Goal: Task Accomplishment & Management: Manage account settings

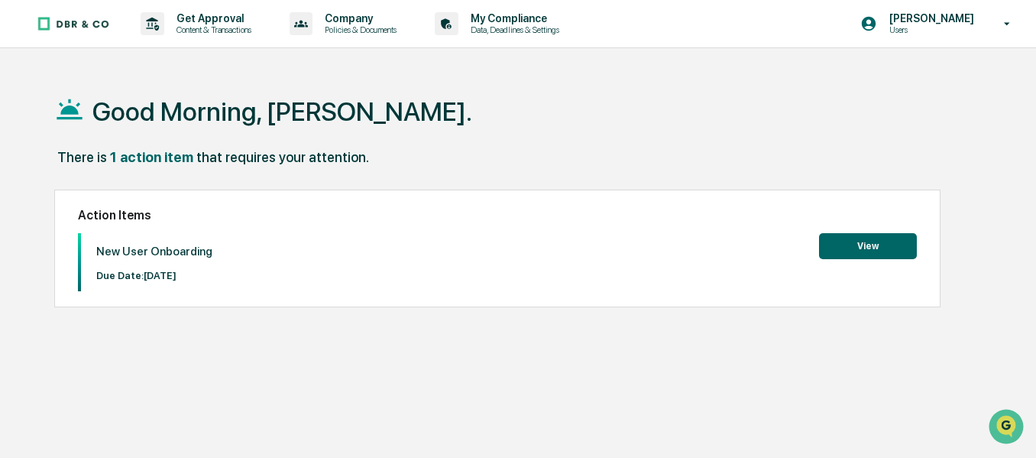
click at [853, 251] on button "View" at bounding box center [868, 246] width 98 height 26
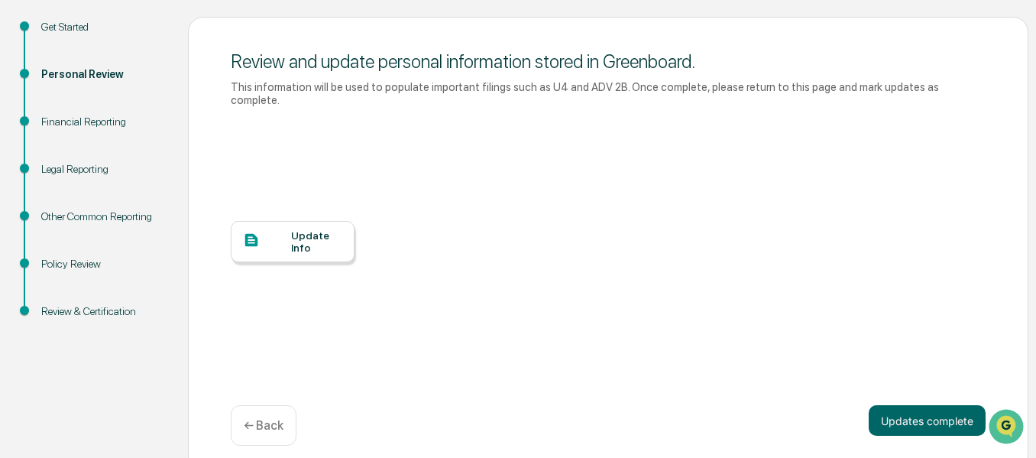
scroll to position [166, 0]
click at [306, 220] on div "Update Info" at bounding box center [293, 240] width 124 height 41
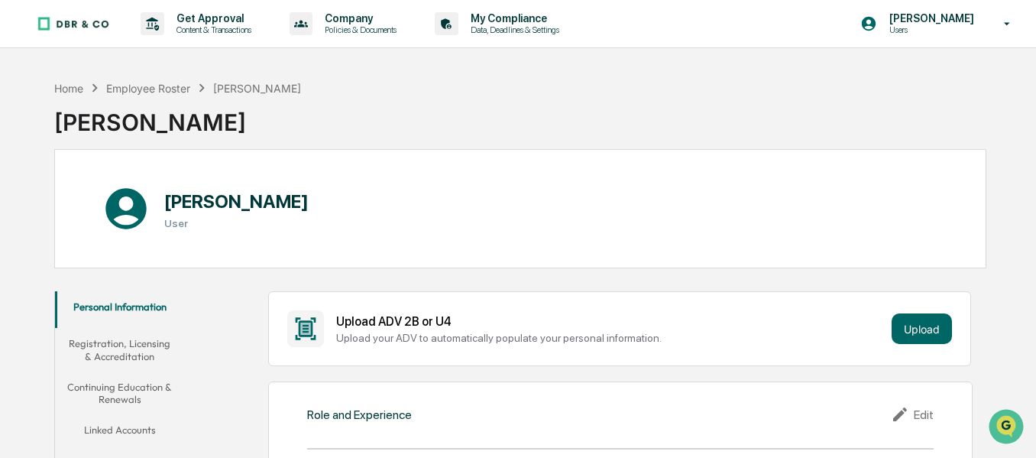
scroll to position [1, 0]
click at [128, 353] on button "Registration, Licensing & Accreditation" at bounding box center [120, 349] width 130 height 44
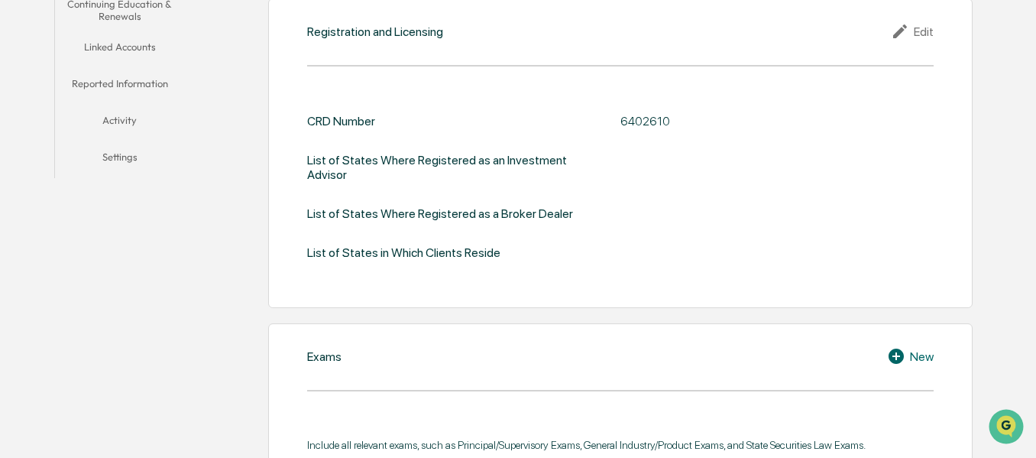
scroll to position [614, 0]
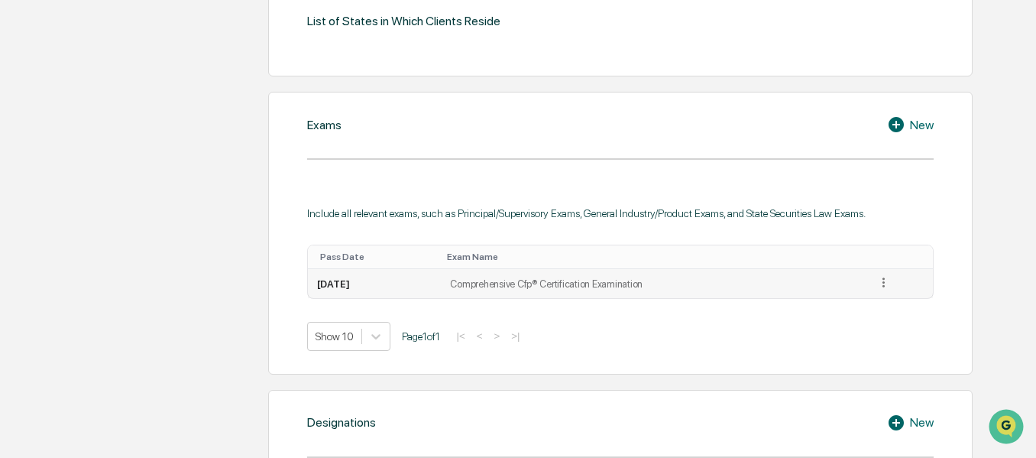
click at [663, 289] on td "Comprehensive Cfp® Certification Examination" at bounding box center [654, 283] width 426 height 29
click at [888, 283] on icon at bounding box center [883, 282] width 15 height 15
click at [869, 303] on div "Edit" at bounding box center [865, 304] width 49 height 24
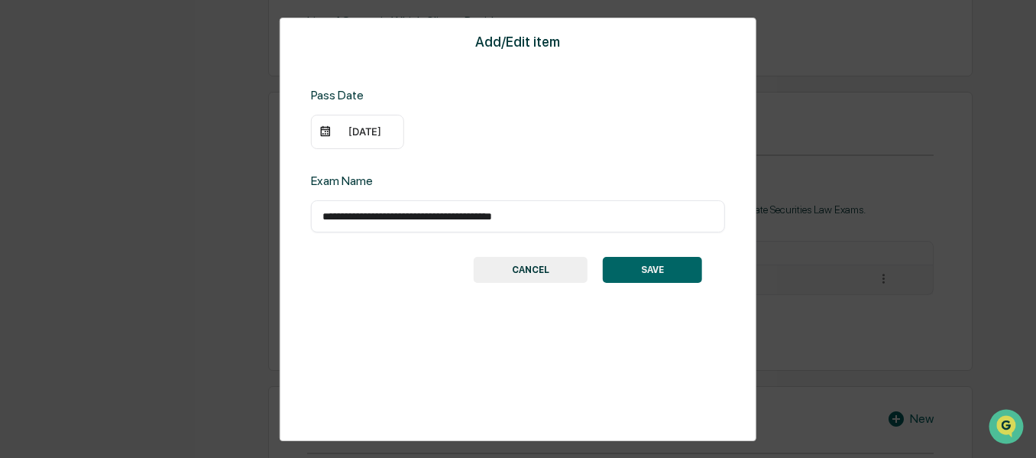
click at [350, 128] on div "07/31/2019" at bounding box center [365, 131] width 61 height 12
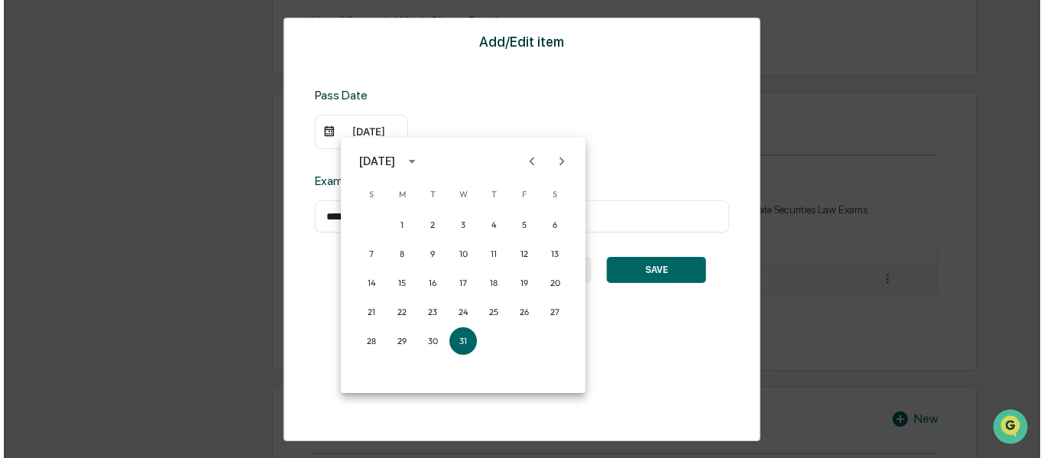
scroll to position [615, 0]
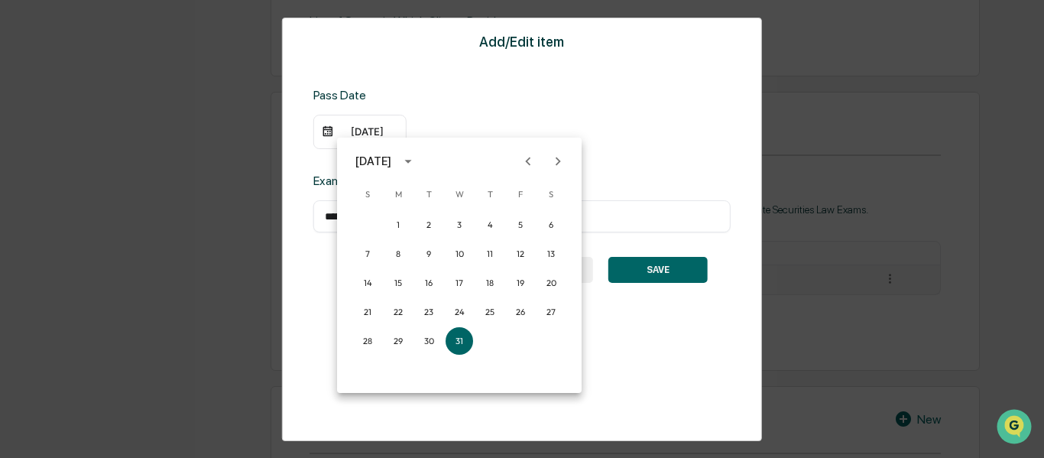
click at [558, 160] on icon "Next month" at bounding box center [557, 161] width 5 height 8
click at [545, 340] on button "31" at bounding box center [551, 341] width 28 height 28
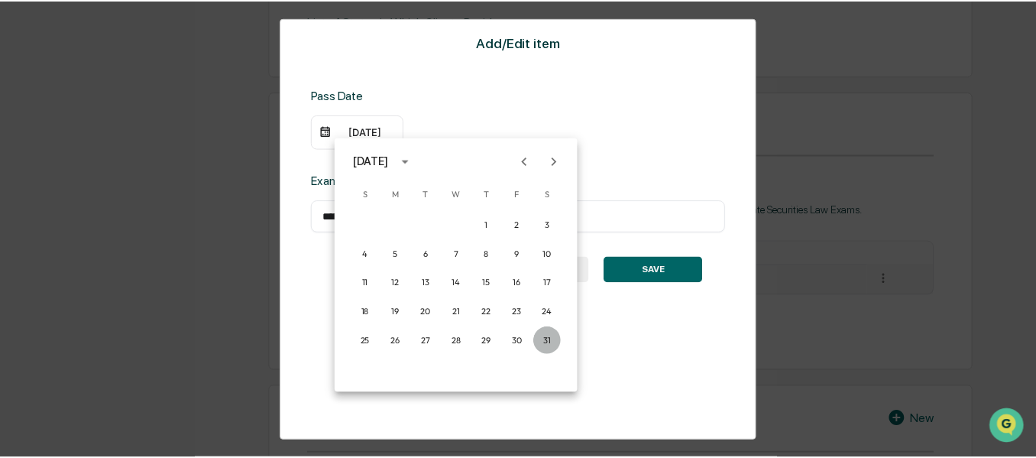
scroll to position [614, 0]
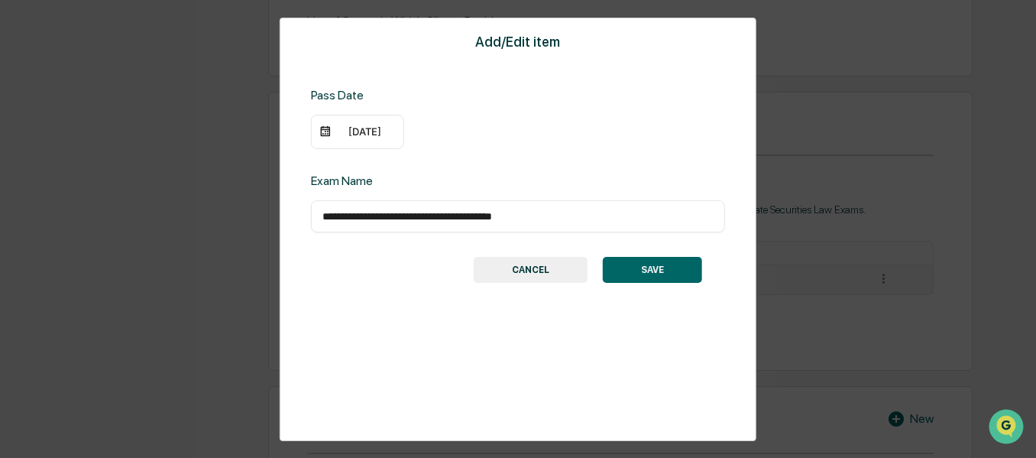
click at [539, 270] on button "CANCEL" at bounding box center [531, 270] width 114 height 26
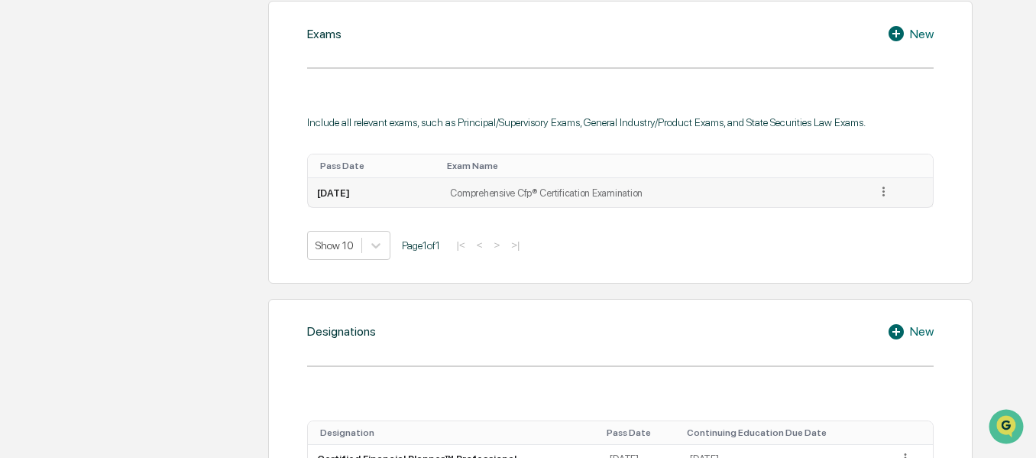
scroll to position [704, 0]
click at [886, 191] on icon at bounding box center [883, 192] width 15 height 15
click at [849, 214] on div "Edit" at bounding box center [865, 214] width 49 height 24
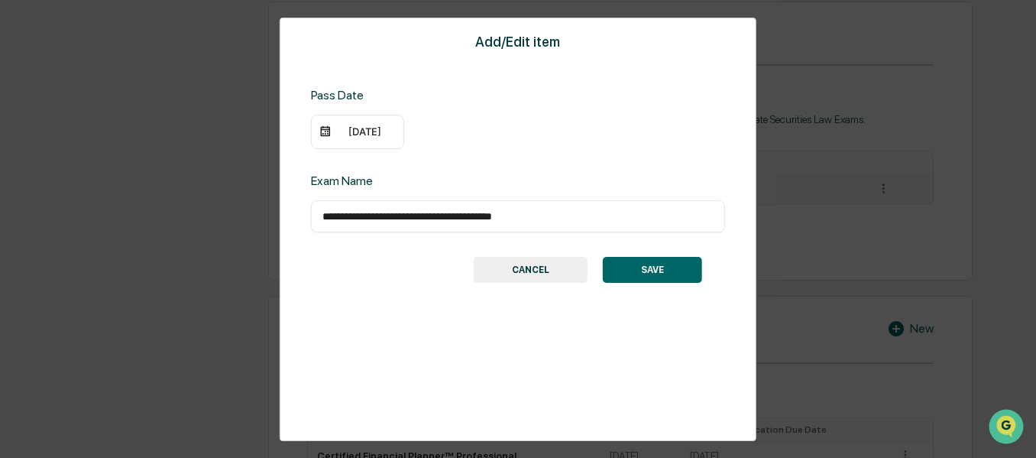
click at [348, 125] on div "07/31/2019" at bounding box center [365, 131] width 61 height 12
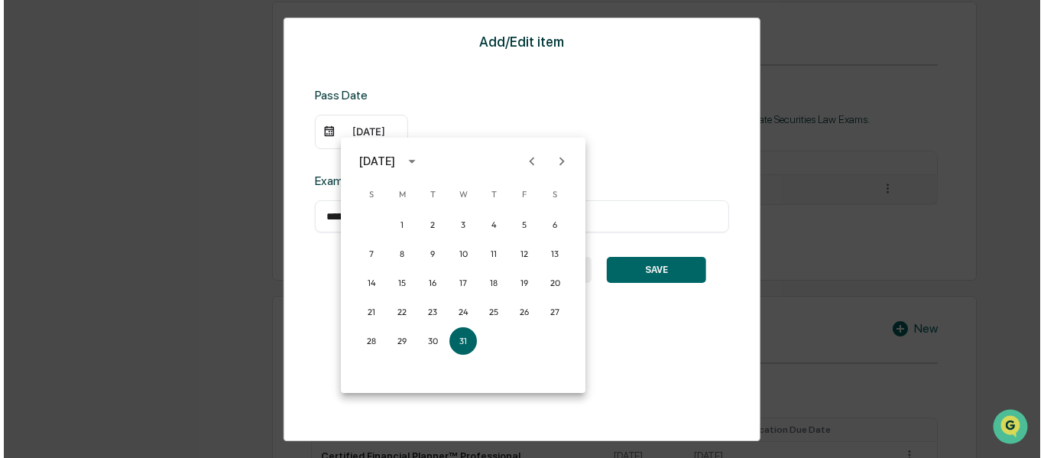
scroll to position [705, 0]
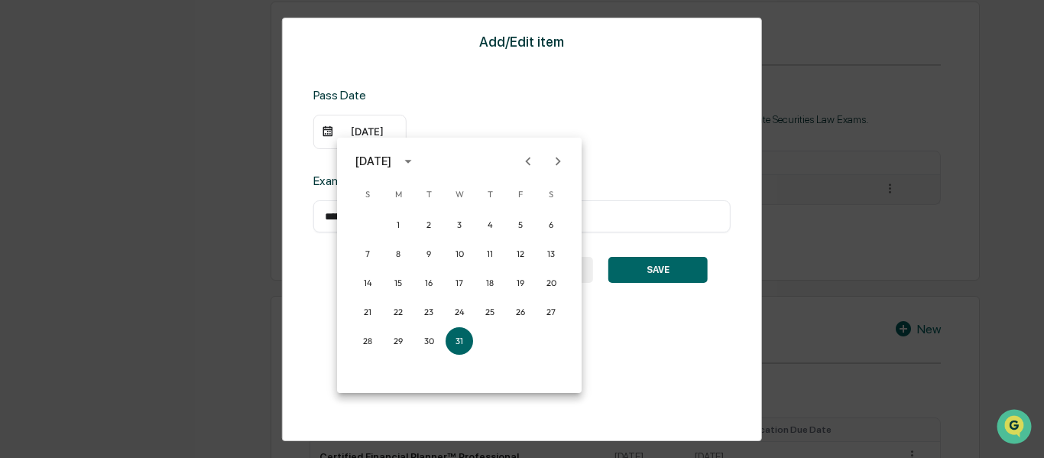
click at [559, 171] on button "Next month" at bounding box center [557, 161] width 29 height 29
click at [387, 312] on button "19" at bounding box center [398, 312] width 28 height 28
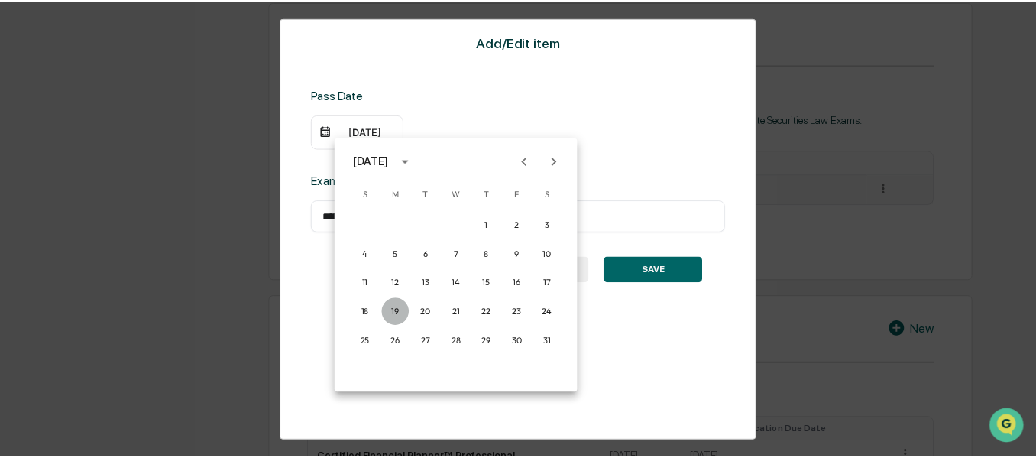
scroll to position [704, 0]
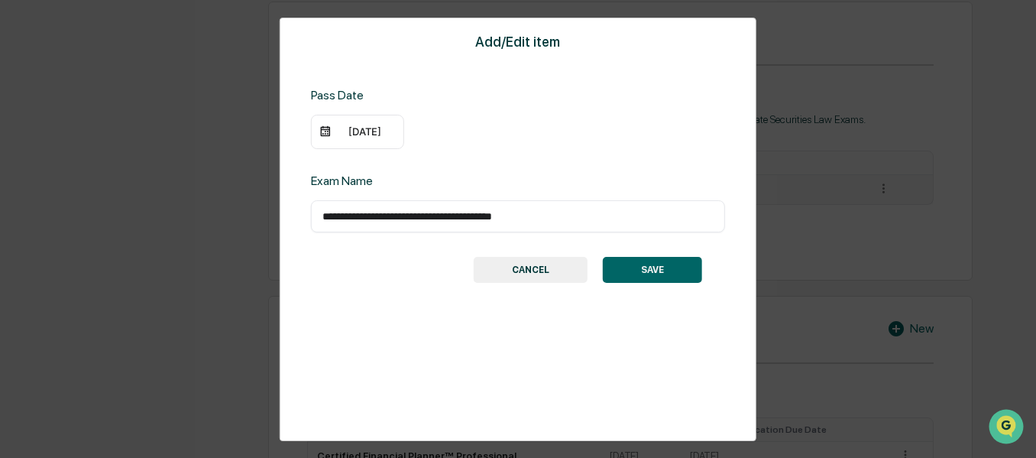
click at [644, 271] on button "SAVE" at bounding box center [652, 270] width 99 height 26
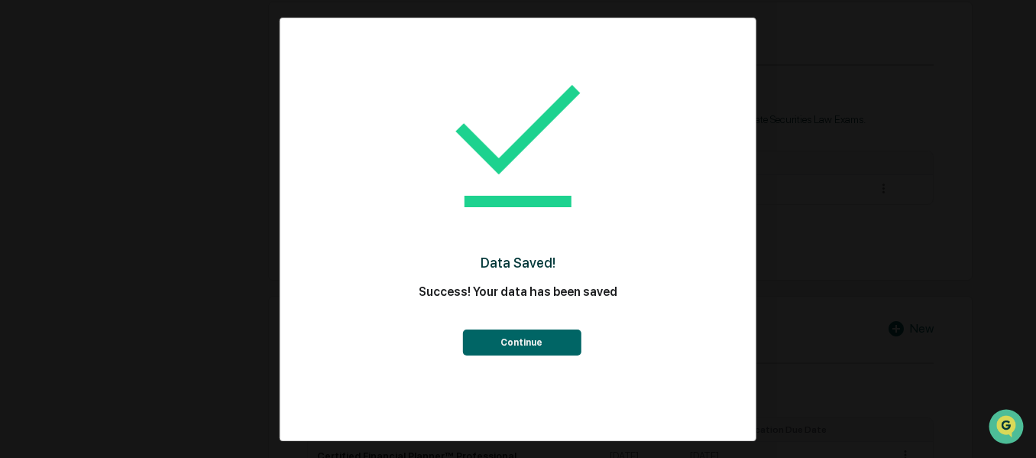
click at [554, 341] on button "Continue" at bounding box center [521, 342] width 118 height 26
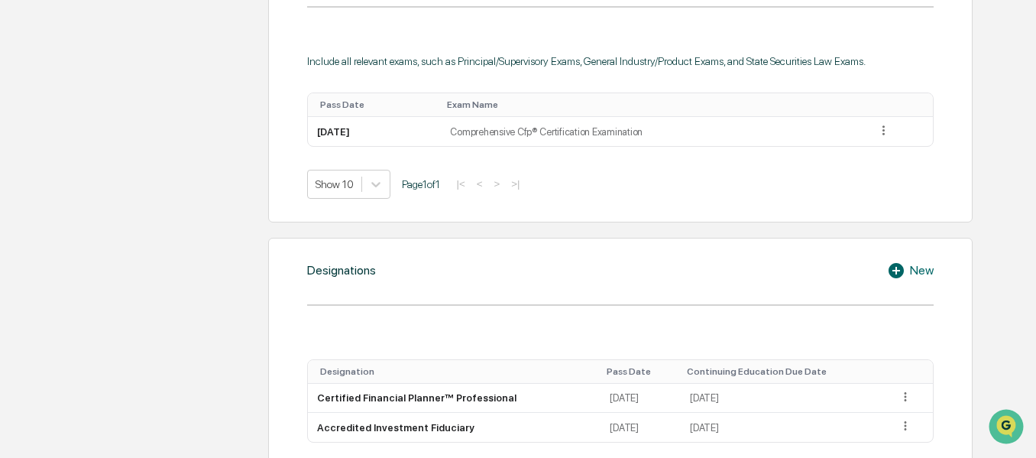
scroll to position [767, 0]
click at [905, 396] on icon at bounding box center [906, 395] width 2 height 9
click at [875, 415] on div "Edit" at bounding box center [887, 417] width 49 height 24
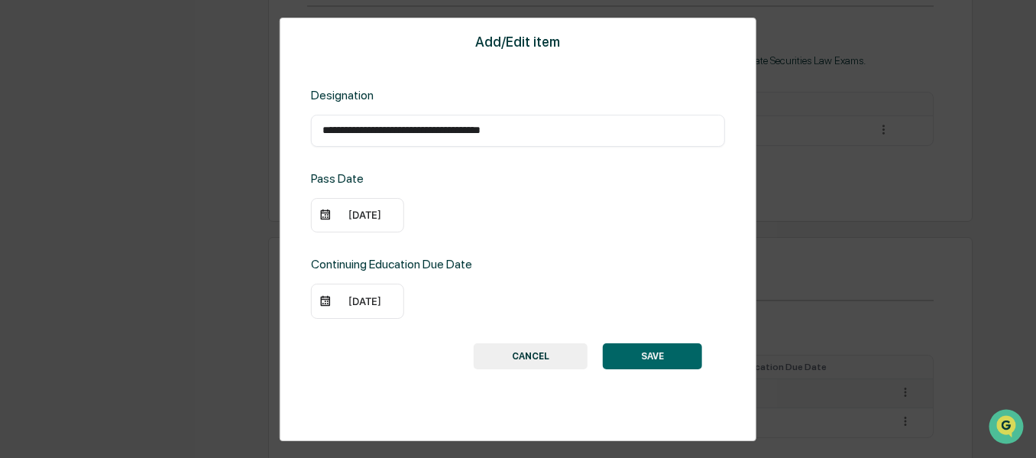
click at [355, 213] on div "07/31/2019" at bounding box center [365, 215] width 61 height 12
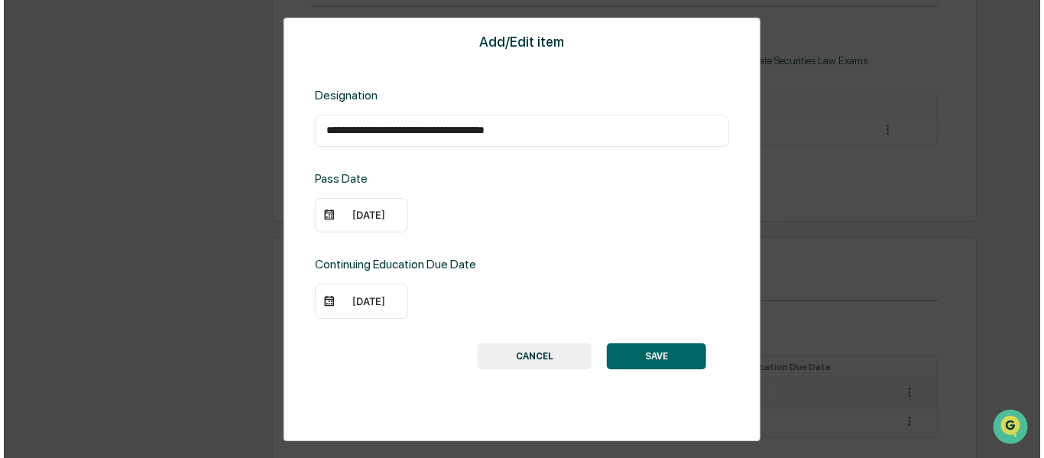
scroll to position [768, 0]
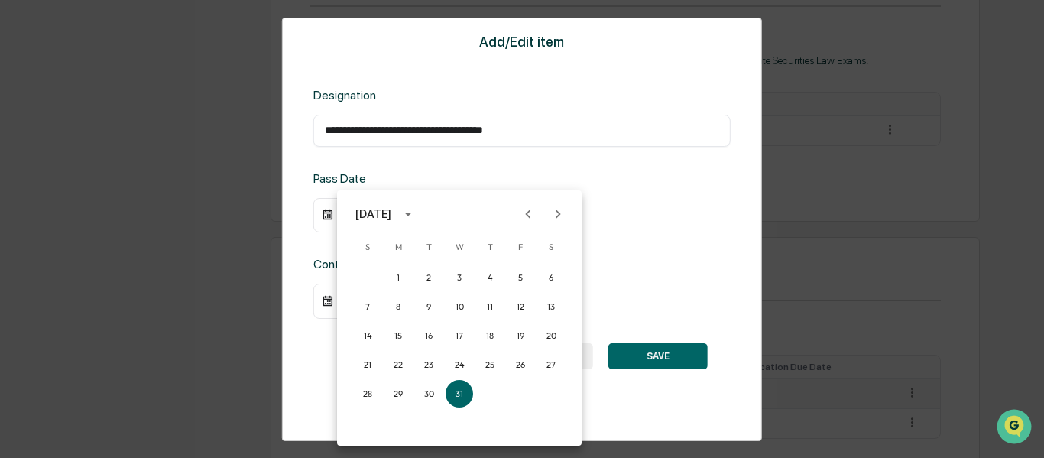
click at [556, 215] on icon "Next month" at bounding box center [557, 214] width 17 height 17
click at [394, 364] on button "19" at bounding box center [398, 365] width 28 height 28
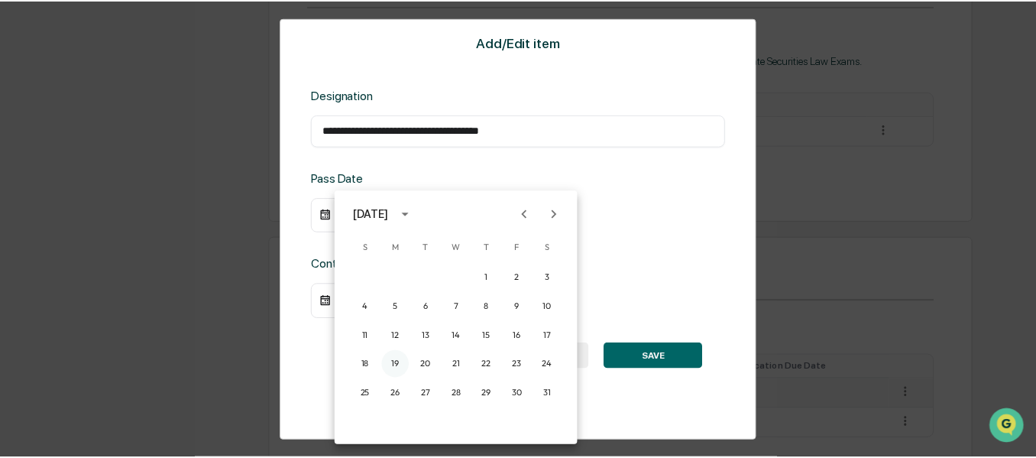
scroll to position [767, 0]
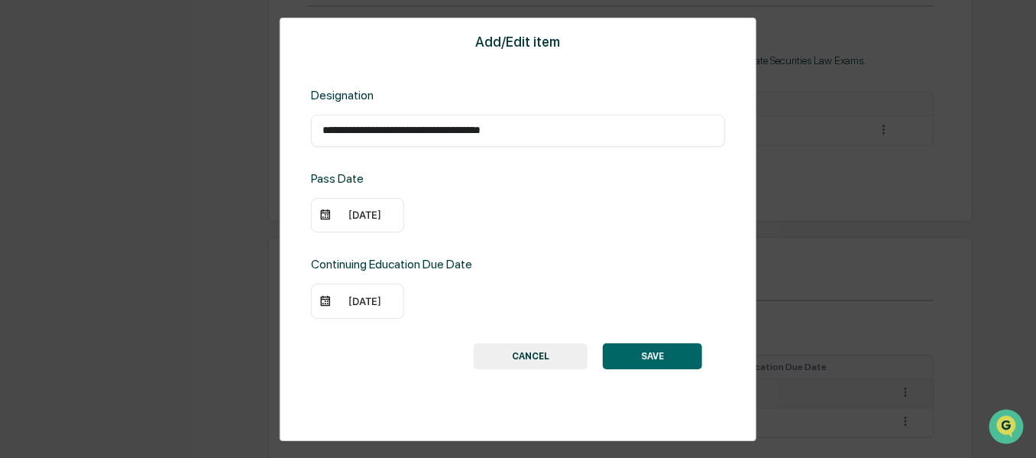
click at [676, 358] on button "SAVE" at bounding box center [652, 356] width 99 height 26
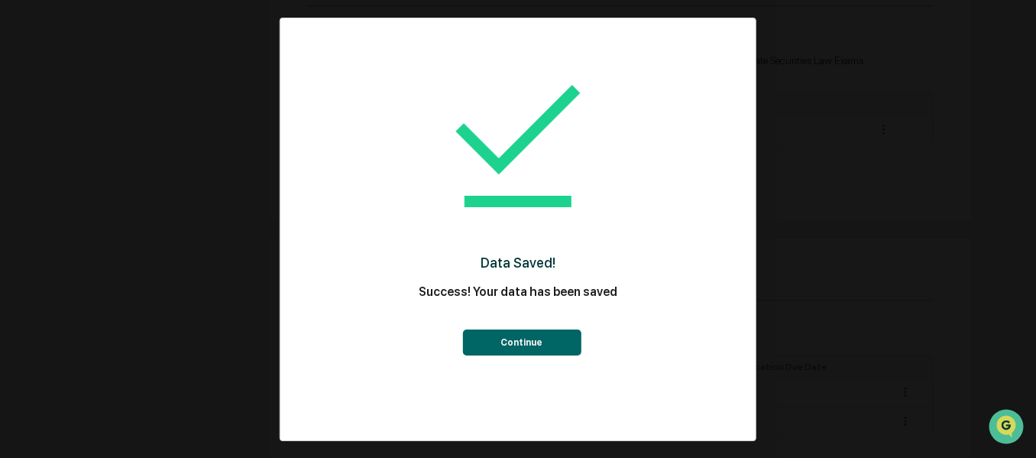
click at [528, 342] on button "Continue" at bounding box center [521, 342] width 118 height 26
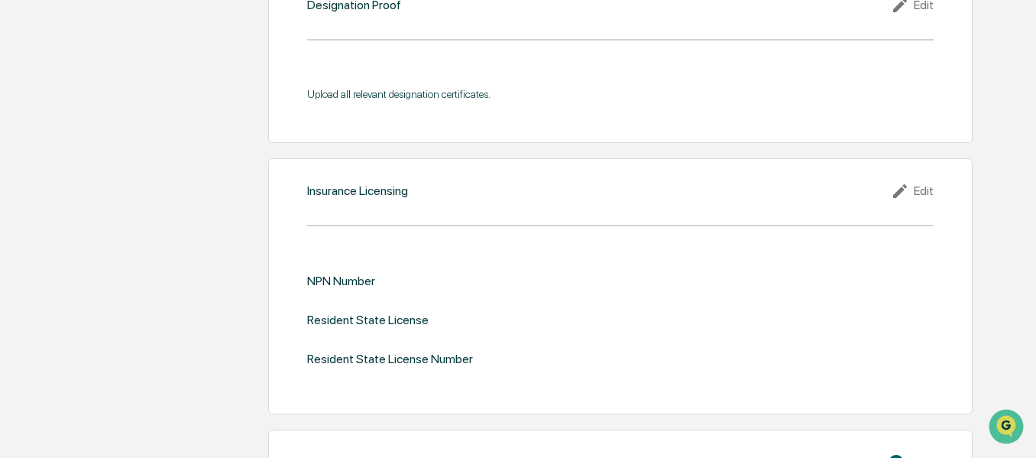
scroll to position [1326, 0]
